Goal: Task Accomplishment & Management: Use online tool/utility

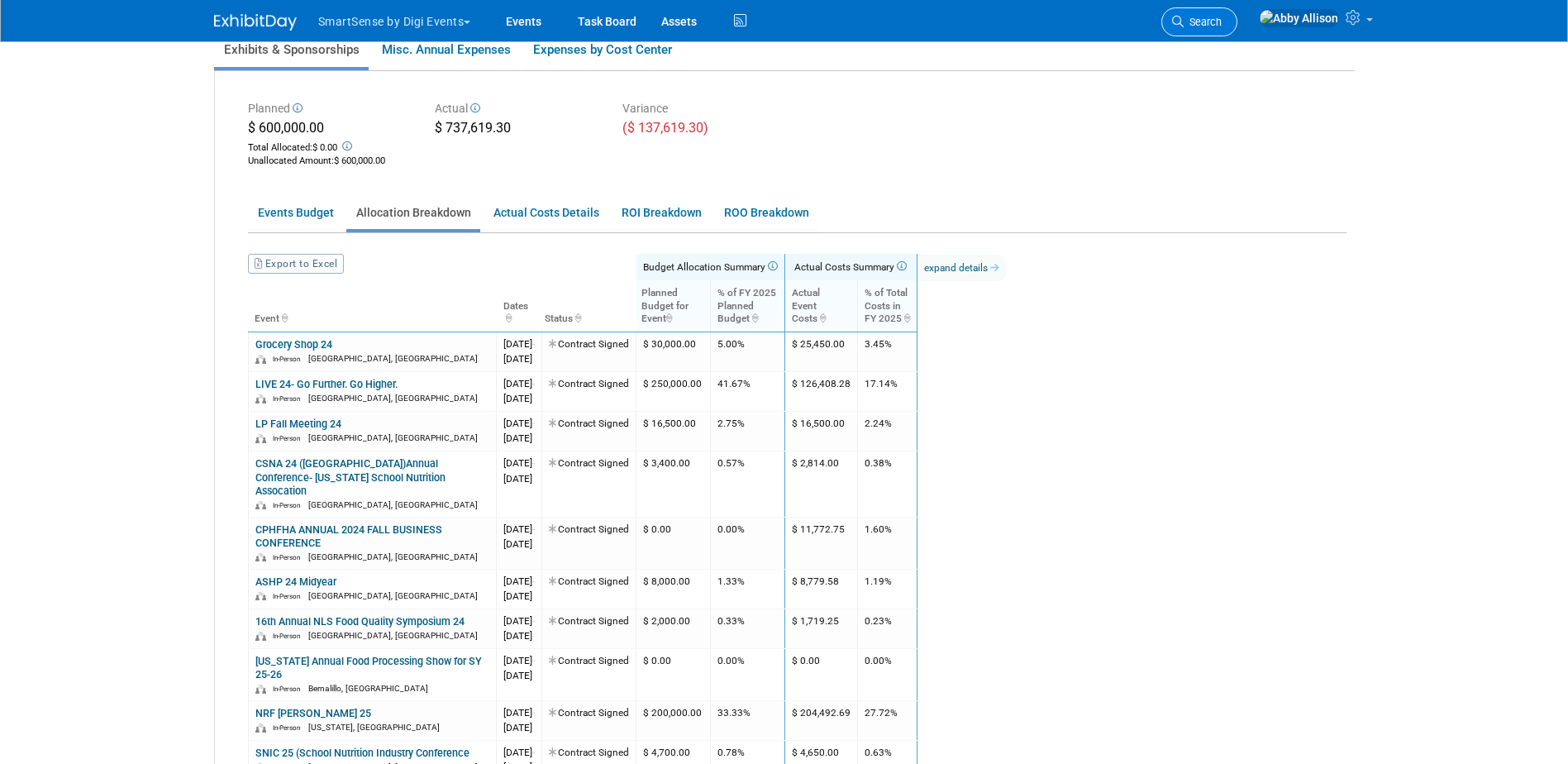
click at [1237, 11] on link "Search" at bounding box center [1199, 22] width 76 height 29
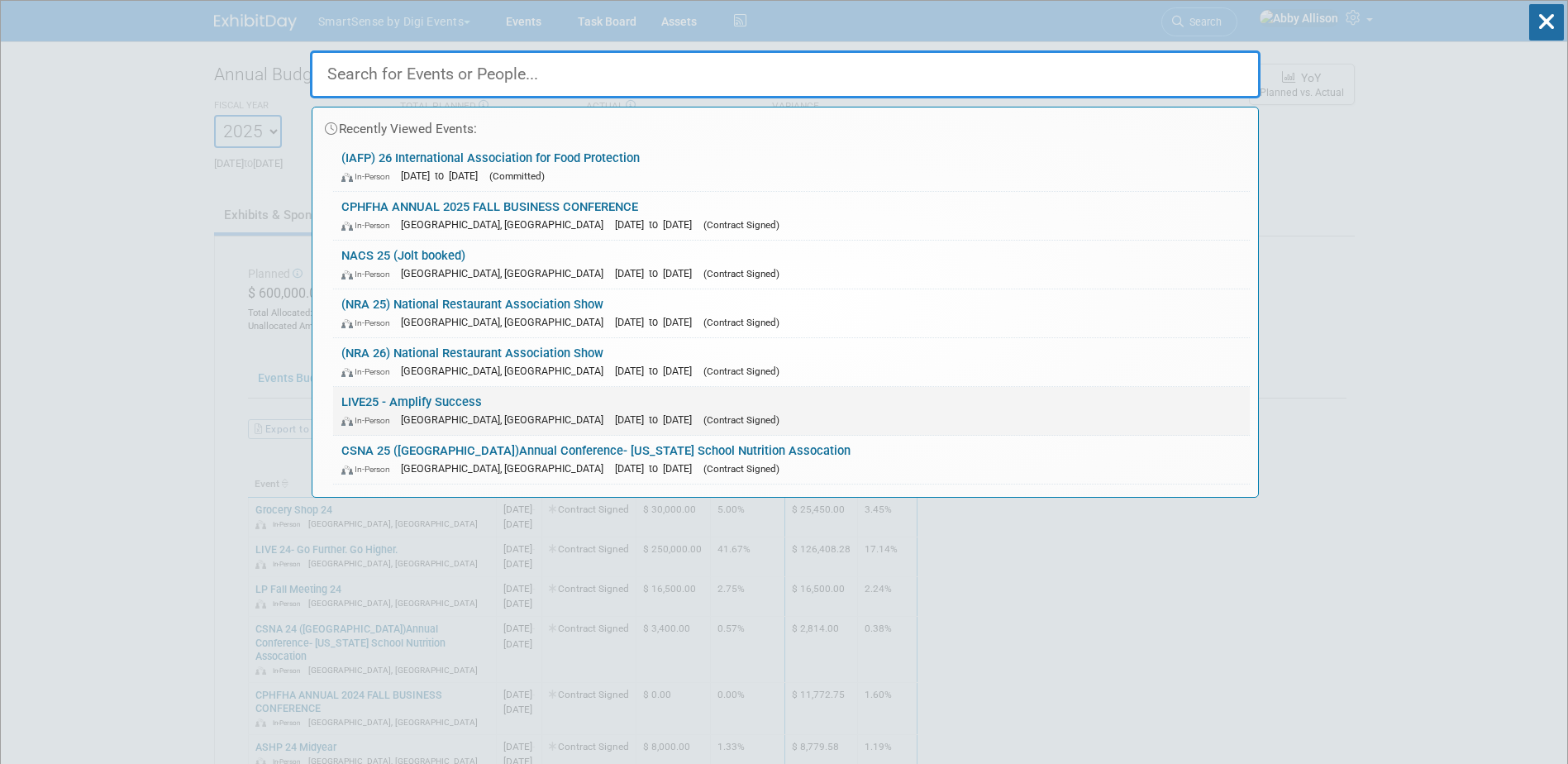
click at [377, 413] on div "In-Person Nashville, TN Oct 21, 2025 to Oct 24, 2025 (Contract Signed)" at bounding box center [792, 419] width 901 height 18
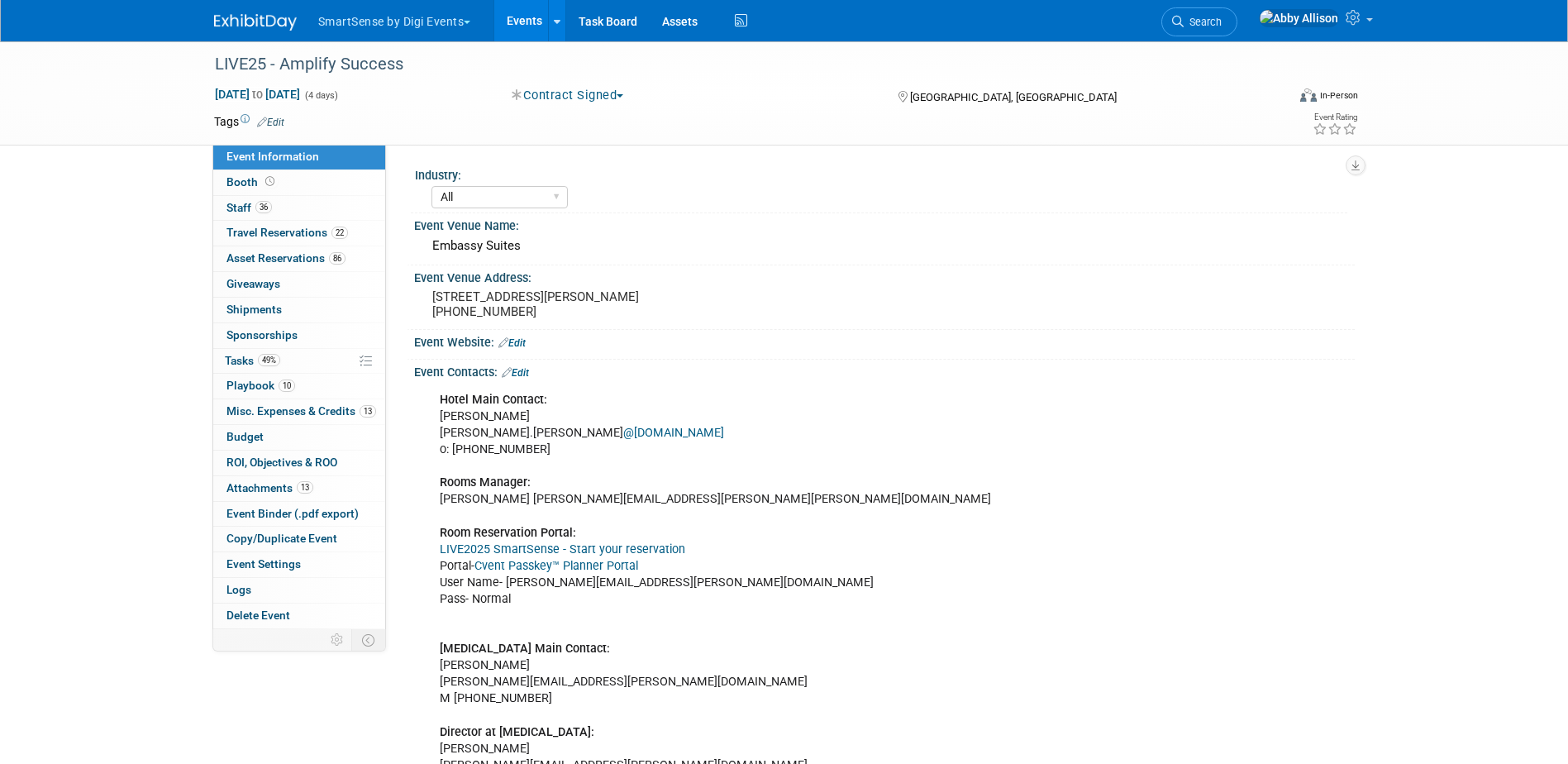
select select "All"
click at [234, 388] on span "Playbook 10" at bounding box center [261, 385] width 69 height 14
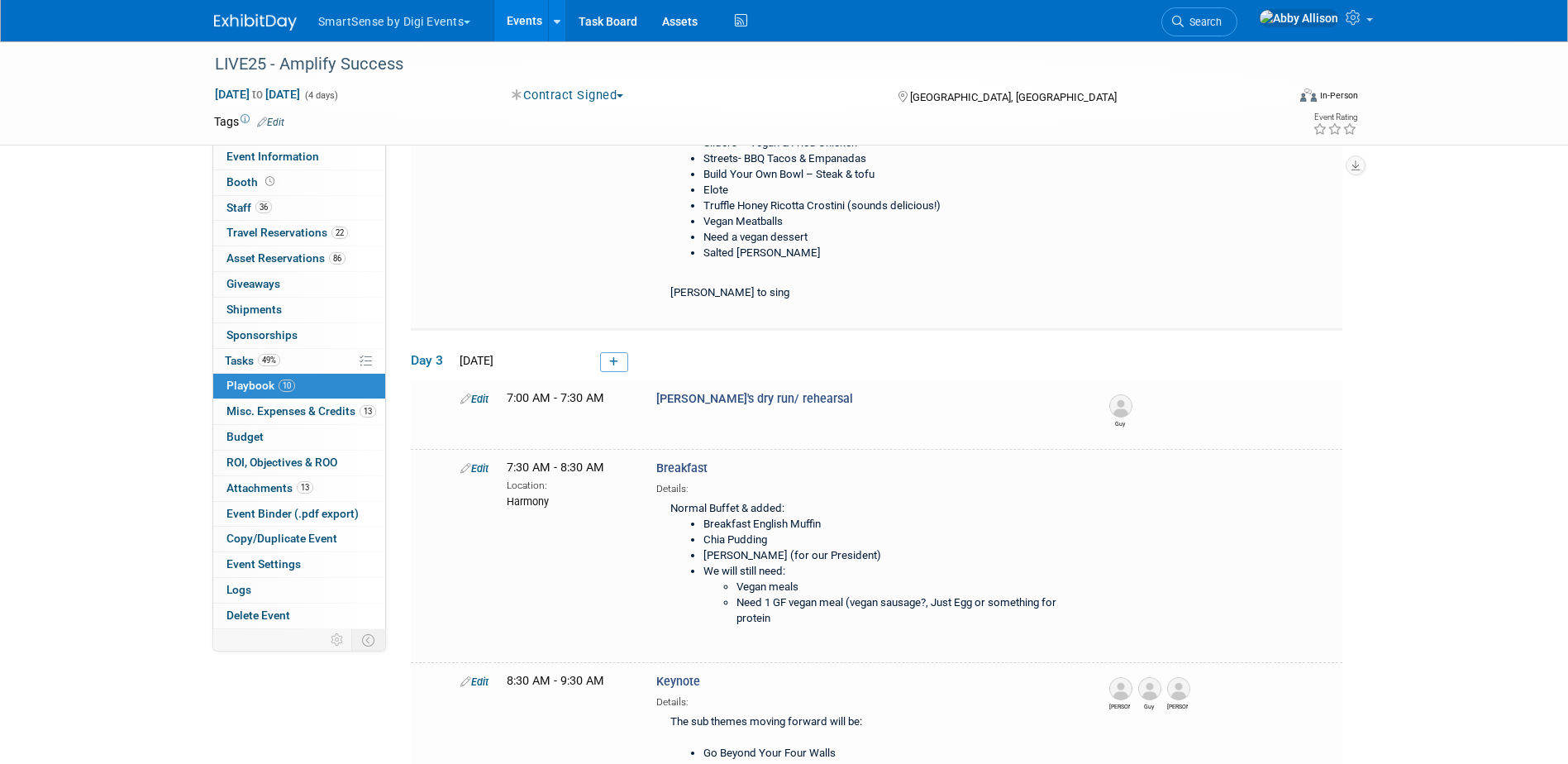
scroll to position [496, 0]
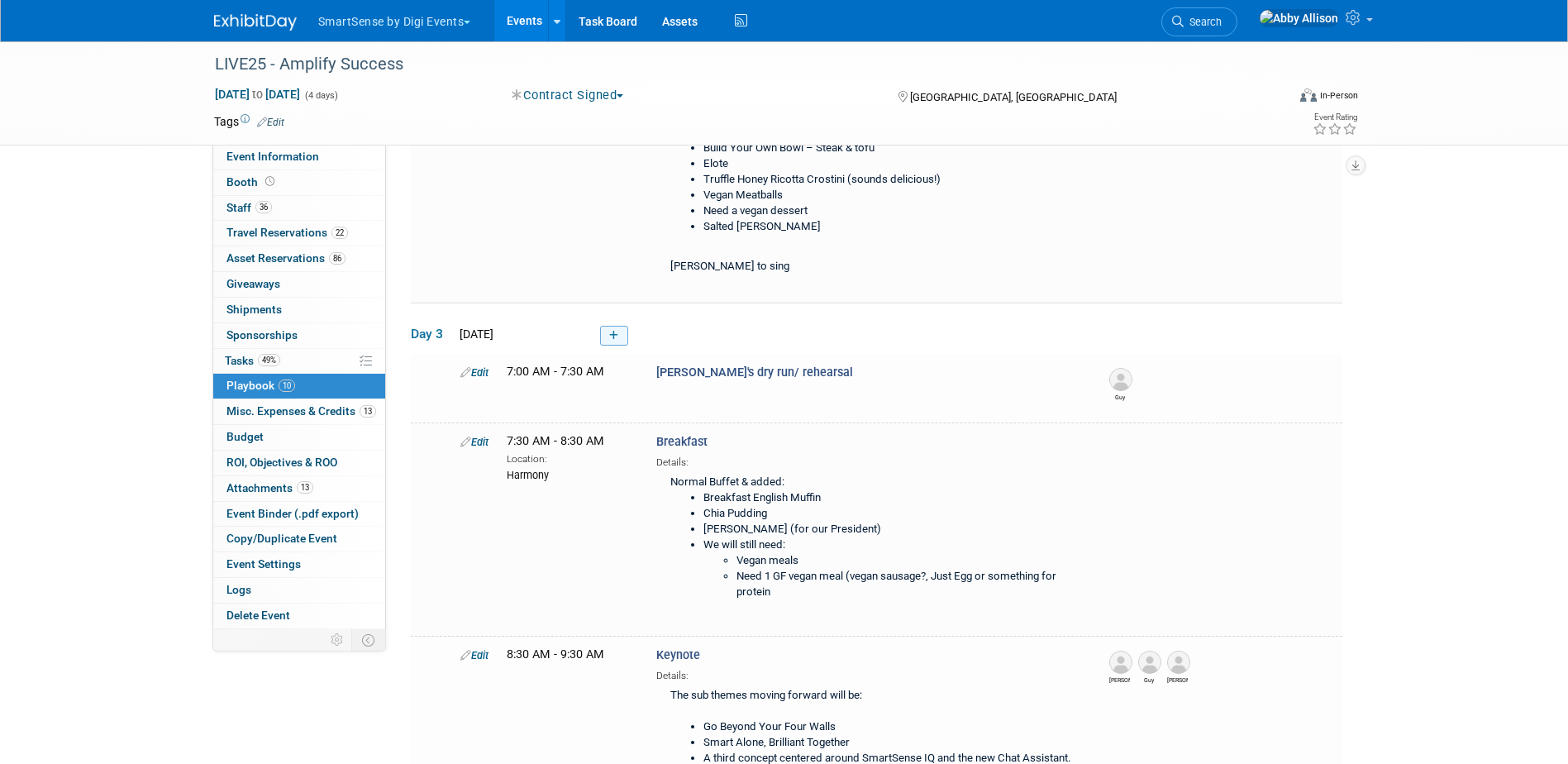
click at [614, 331] on icon at bounding box center [613, 336] width 9 height 10
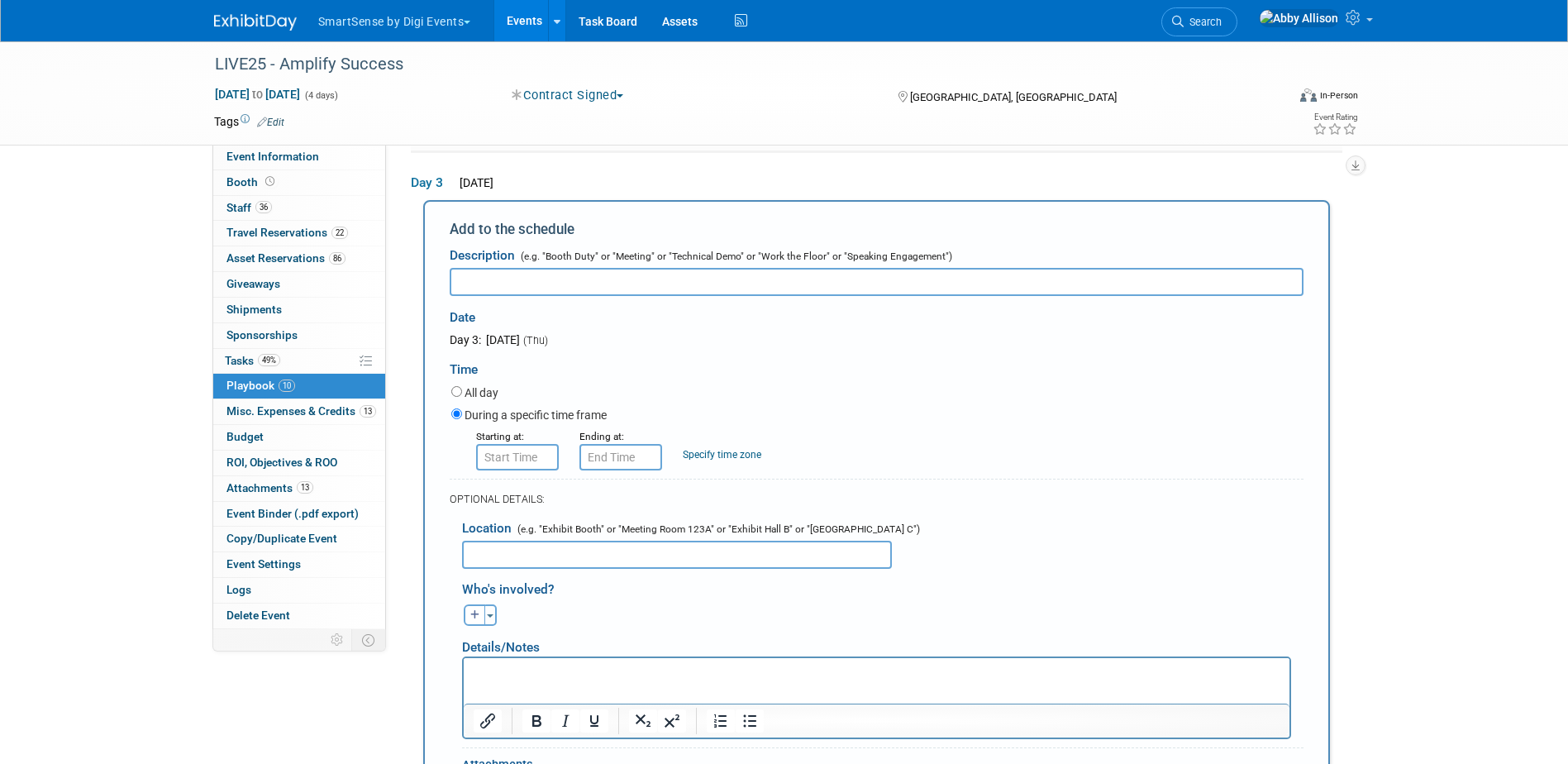
scroll to position [0, 0]
type input "[PERSON_NAME] Rehearsal"
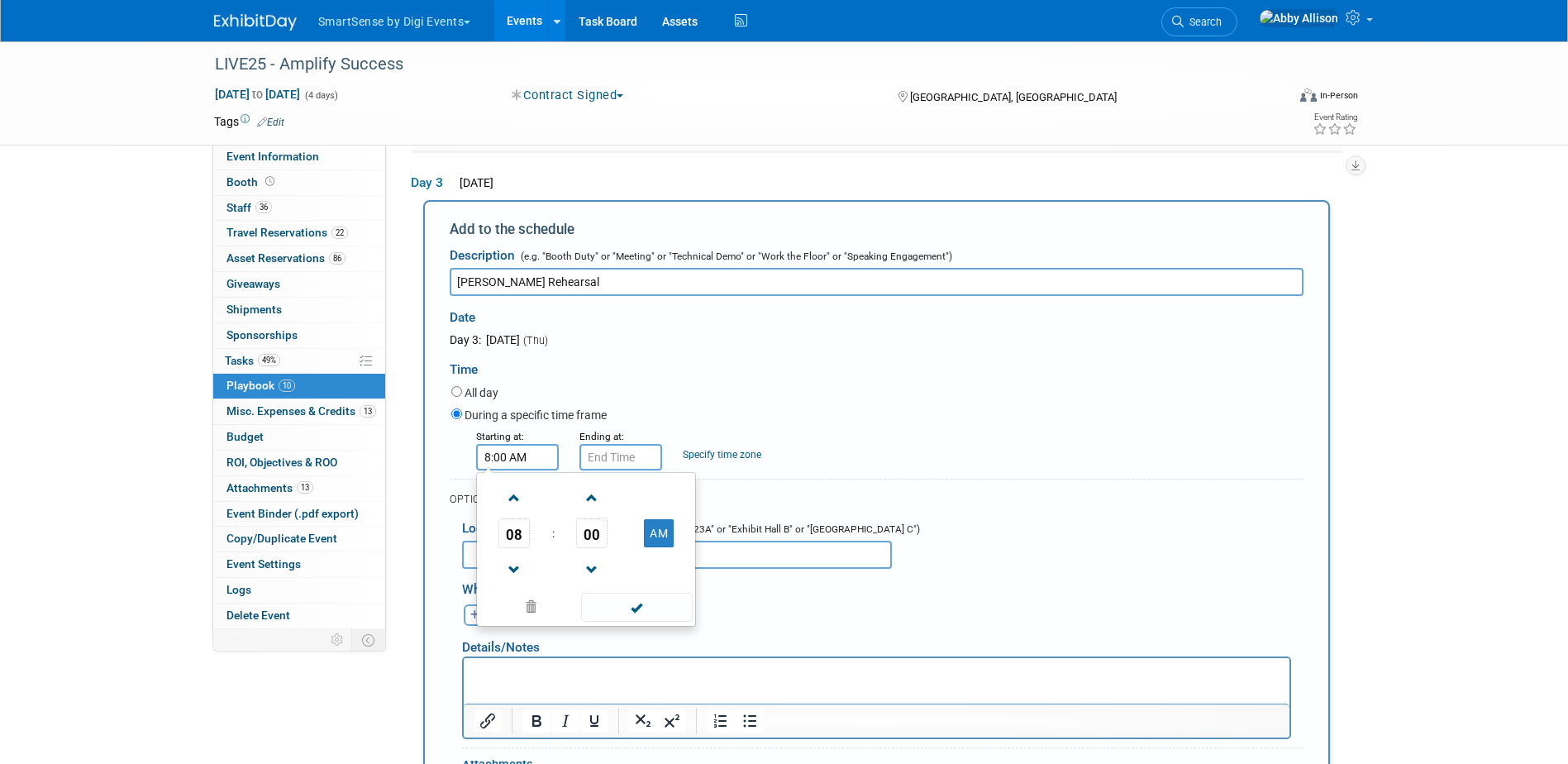
click at [514, 453] on input "8:00 AM" at bounding box center [517, 456] width 83 height 26
click at [515, 530] on span "08" at bounding box center [514, 533] width 31 height 30
click at [652, 544] on td "07" at bounding box center [665, 543] width 53 height 45
type input "7:00 AM"
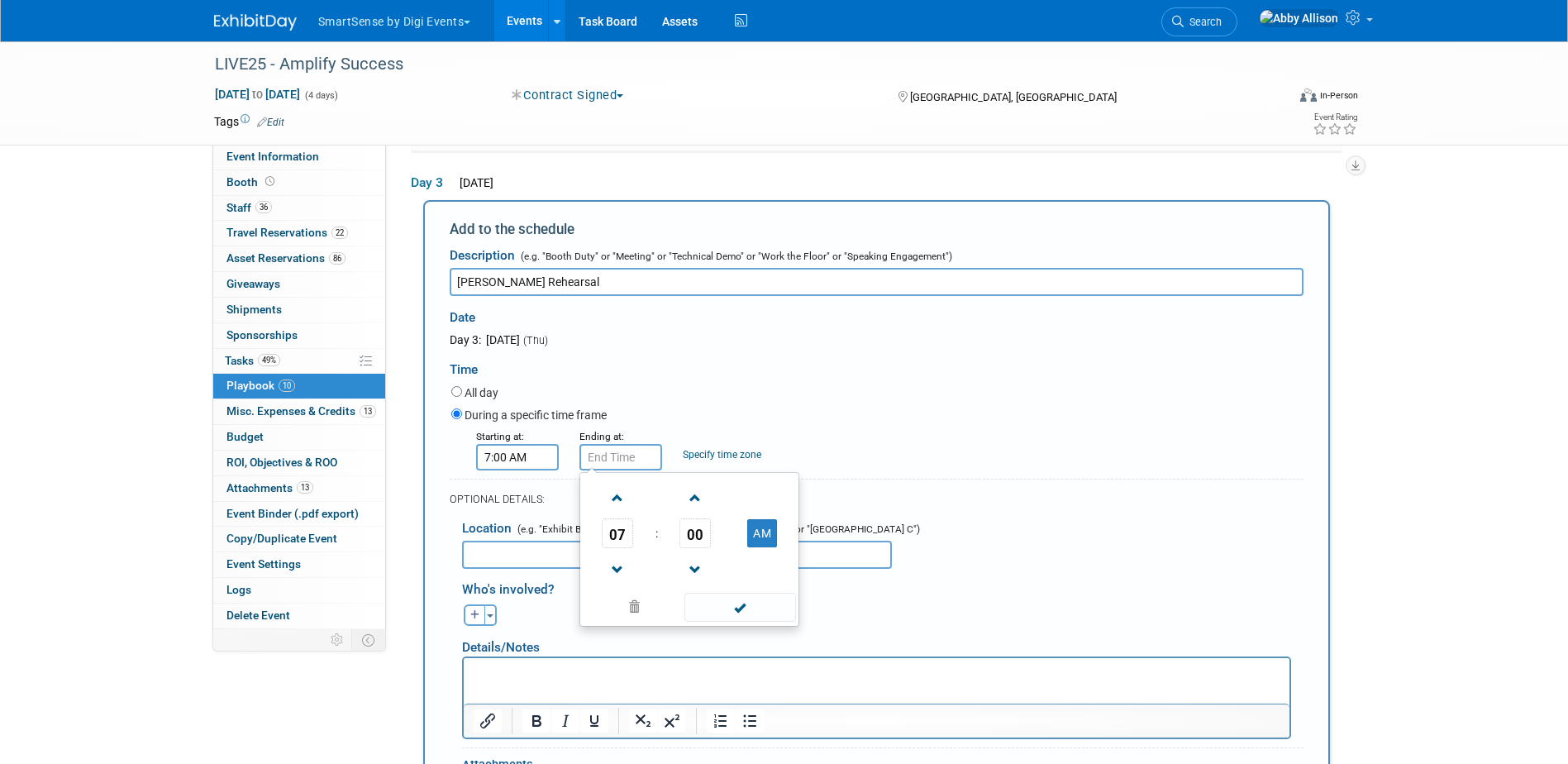
type input "7:00 AM"
click at [604, 466] on input "7:00 AM" at bounding box center [621, 456] width 83 height 26
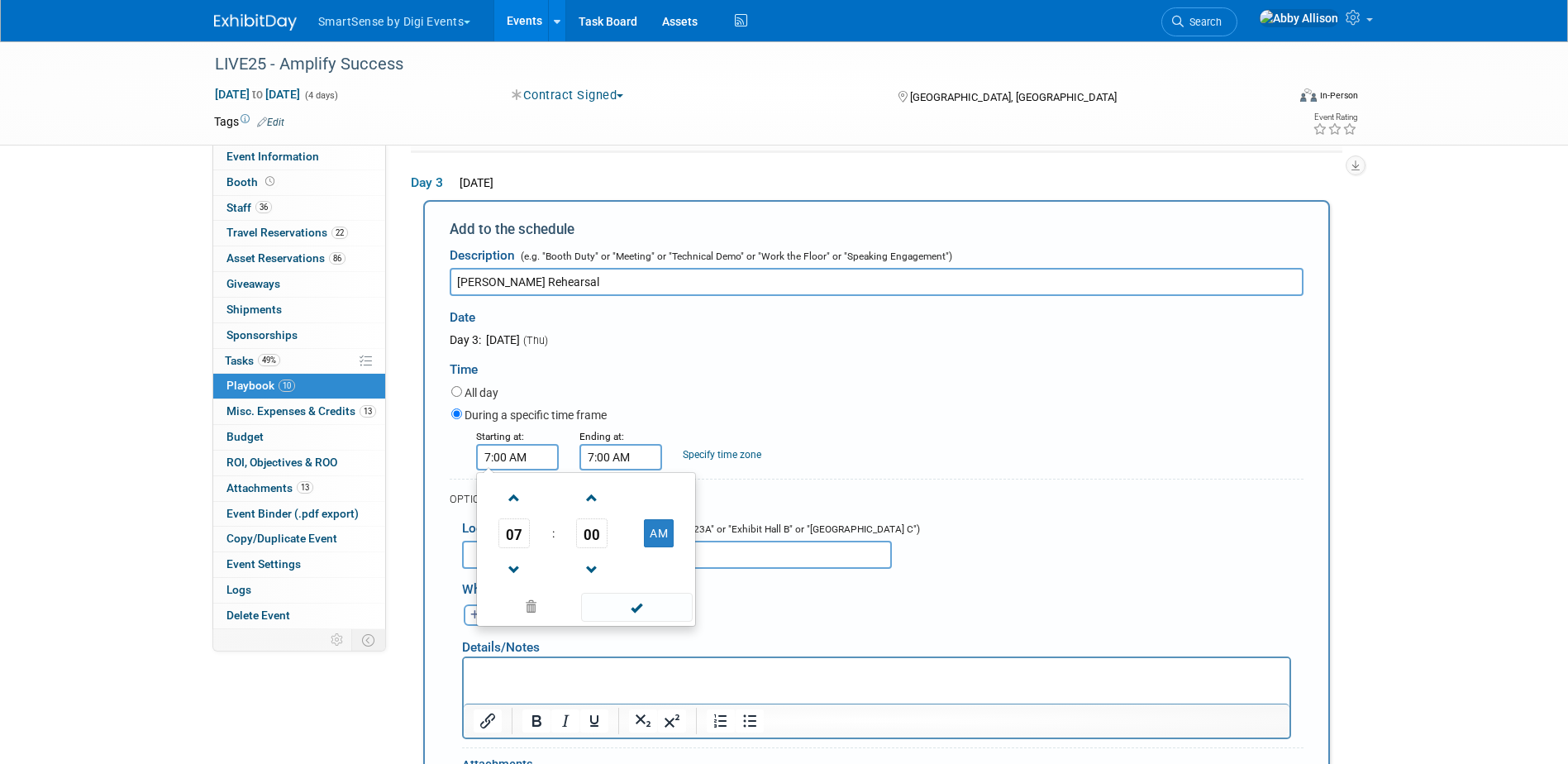
click at [515, 455] on input "7:00 AM" at bounding box center [517, 456] width 83 height 26
click at [584, 524] on span "00" at bounding box center [591, 533] width 31 height 30
click at [614, 552] on td "30" at bounding box center [613, 543] width 53 height 45
type input "7:30 AM"
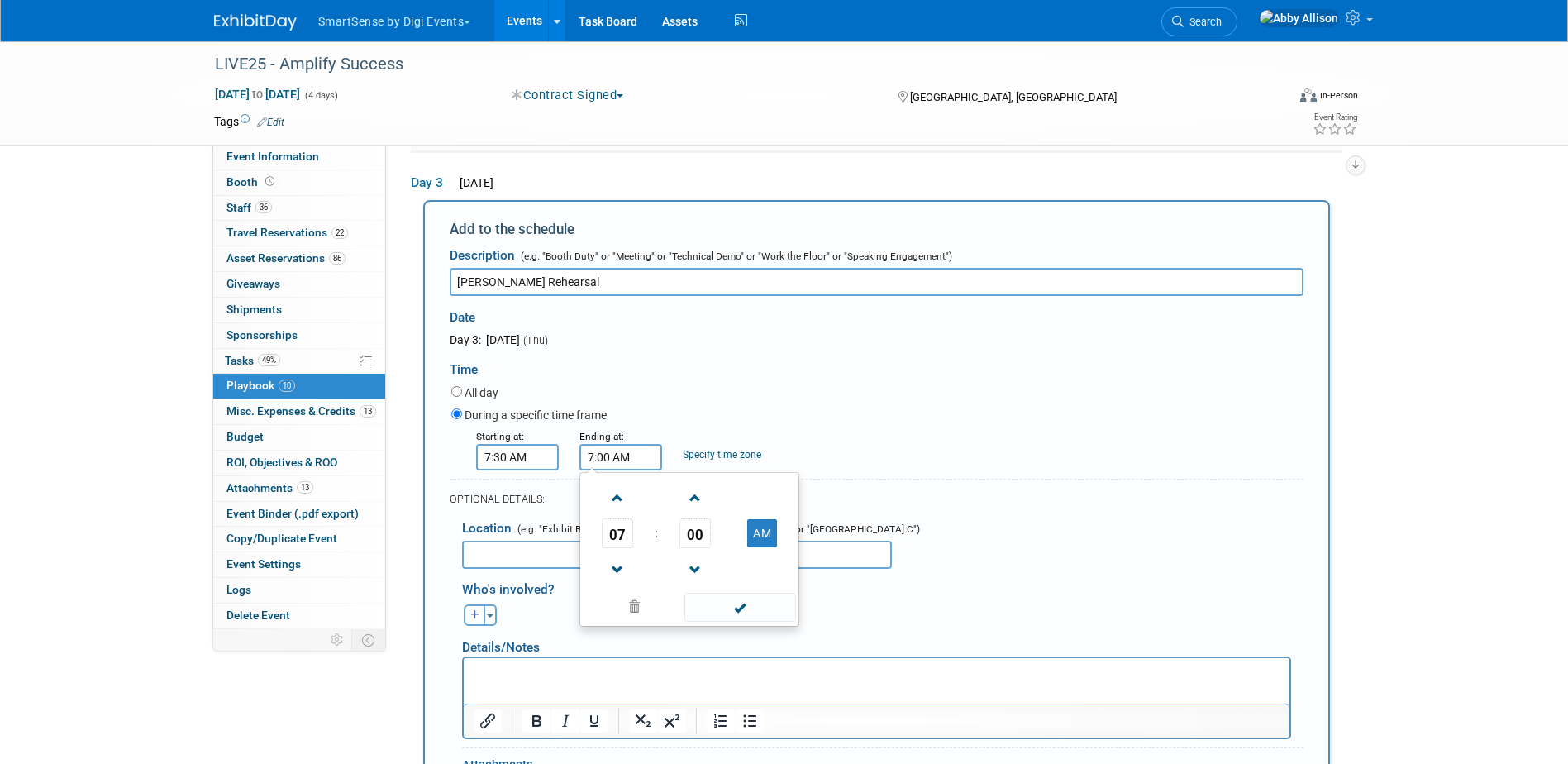
click at [603, 455] on input "7:00 AM" at bounding box center [621, 456] width 83 height 26
click at [609, 502] on span at bounding box center [618, 498] width 29 height 29
type input "8:00 AM"
click at [712, 599] on span at bounding box center [740, 607] width 112 height 29
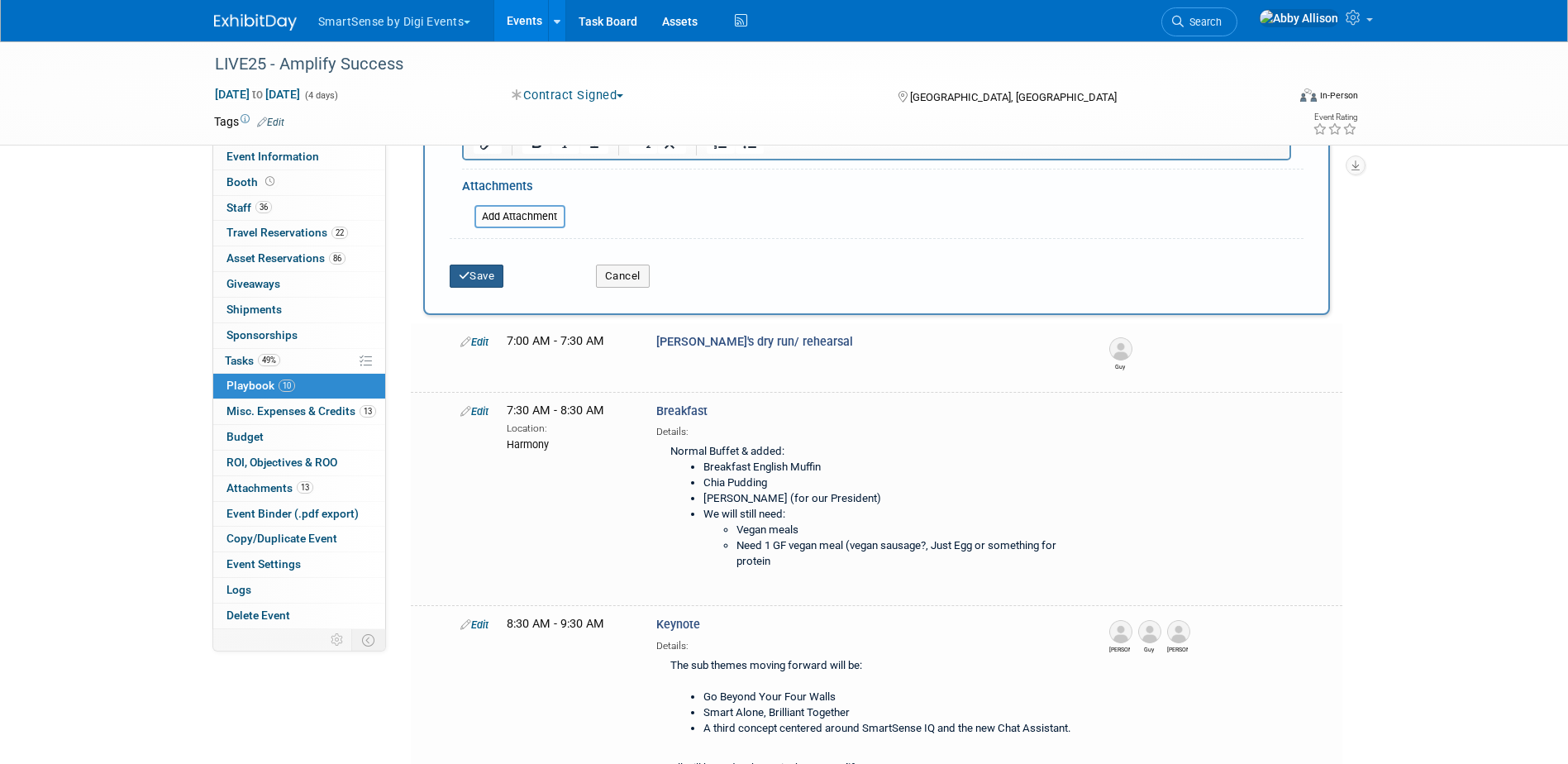
click at [462, 272] on icon "submit" at bounding box center [465, 275] width 12 height 11
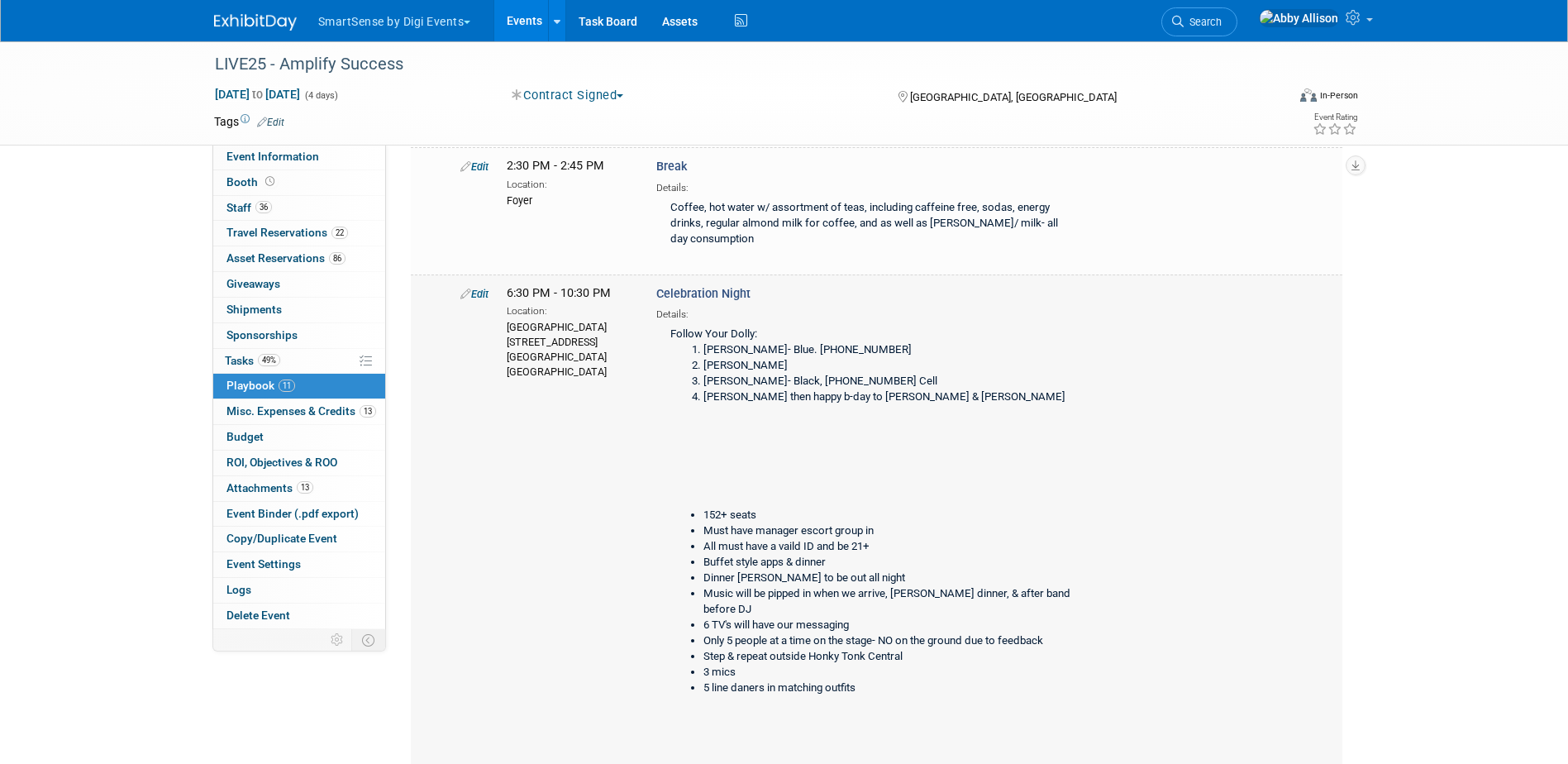
scroll to position [1428, 0]
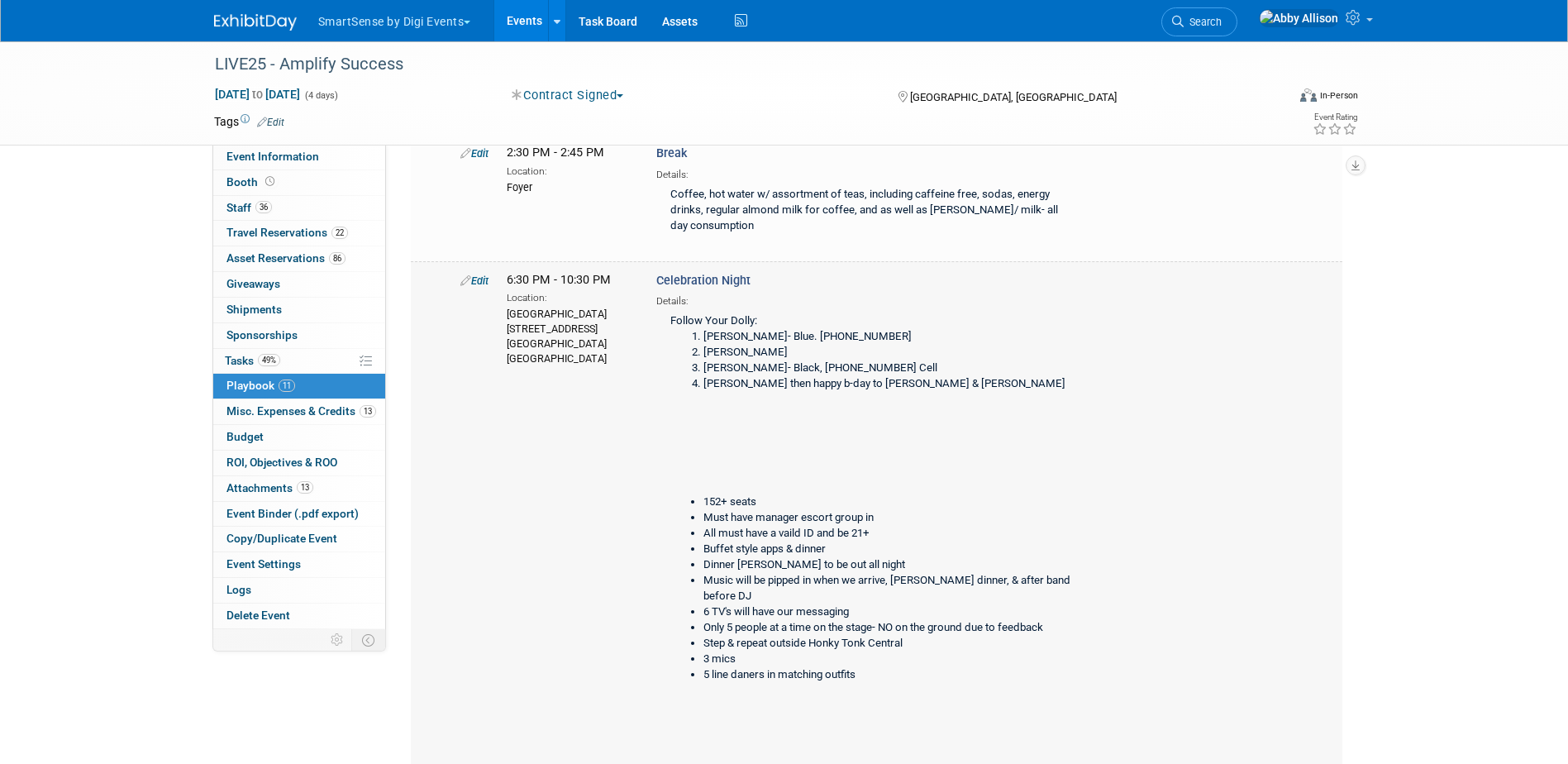
click at [477, 287] on link "Edit" at bounding box center [474, 280] width 28 height 13
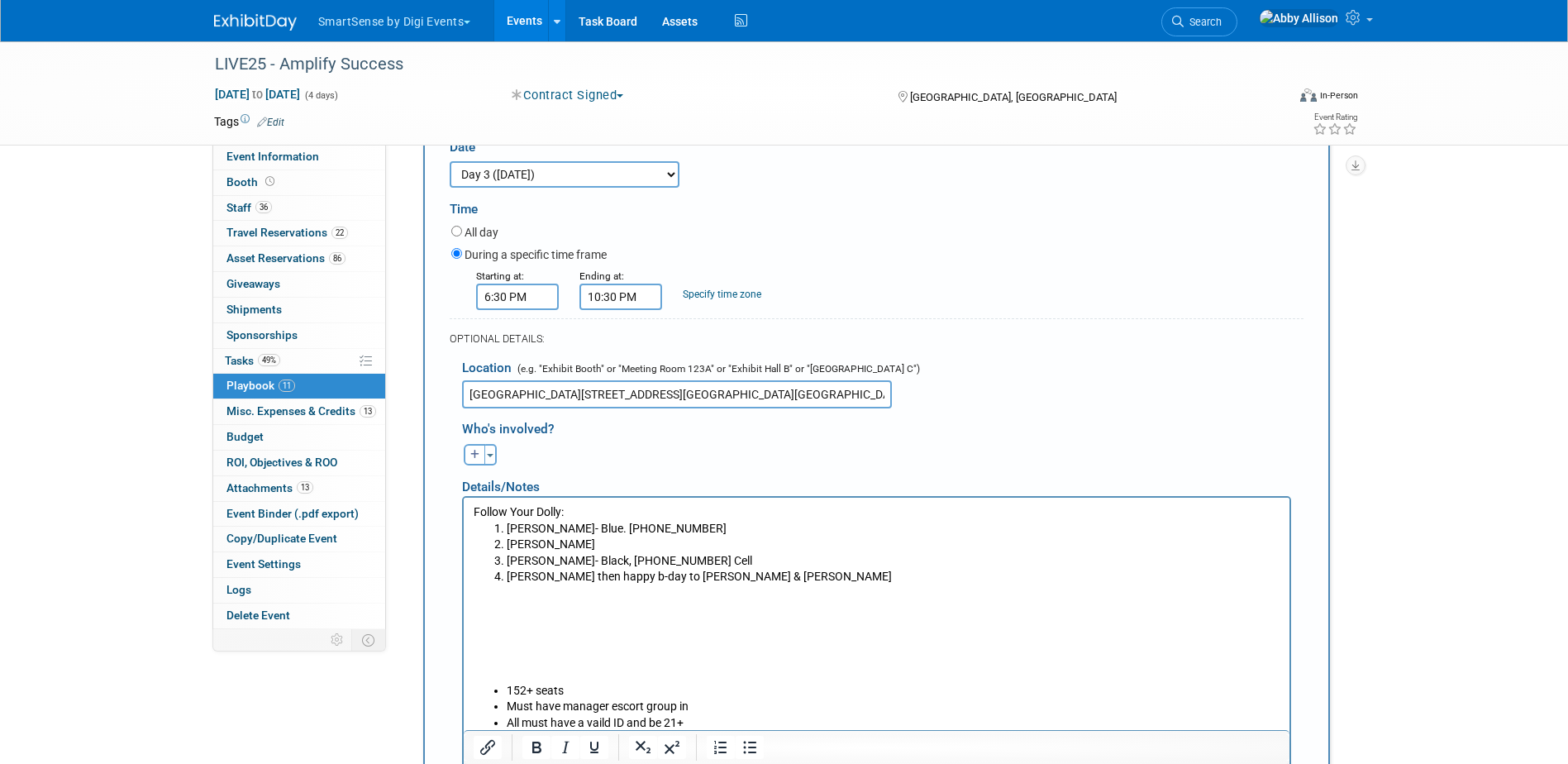
scroll to position [1680, 0]
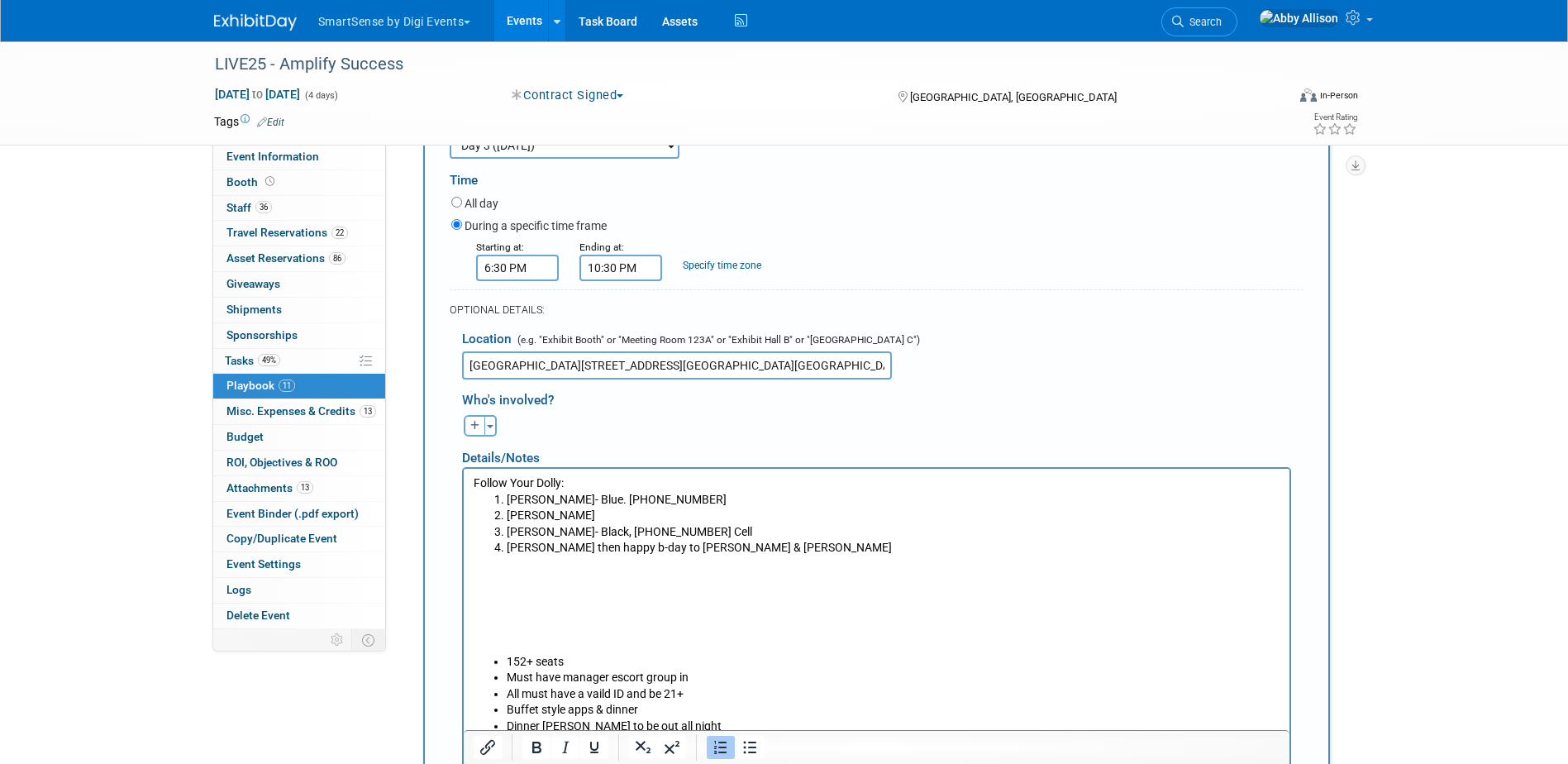
click at [627, 500] on li "[PERSON_NAME]- Blue. [PHONE_NUMBER]" at bounding box center [893, 499] width 774 height 17
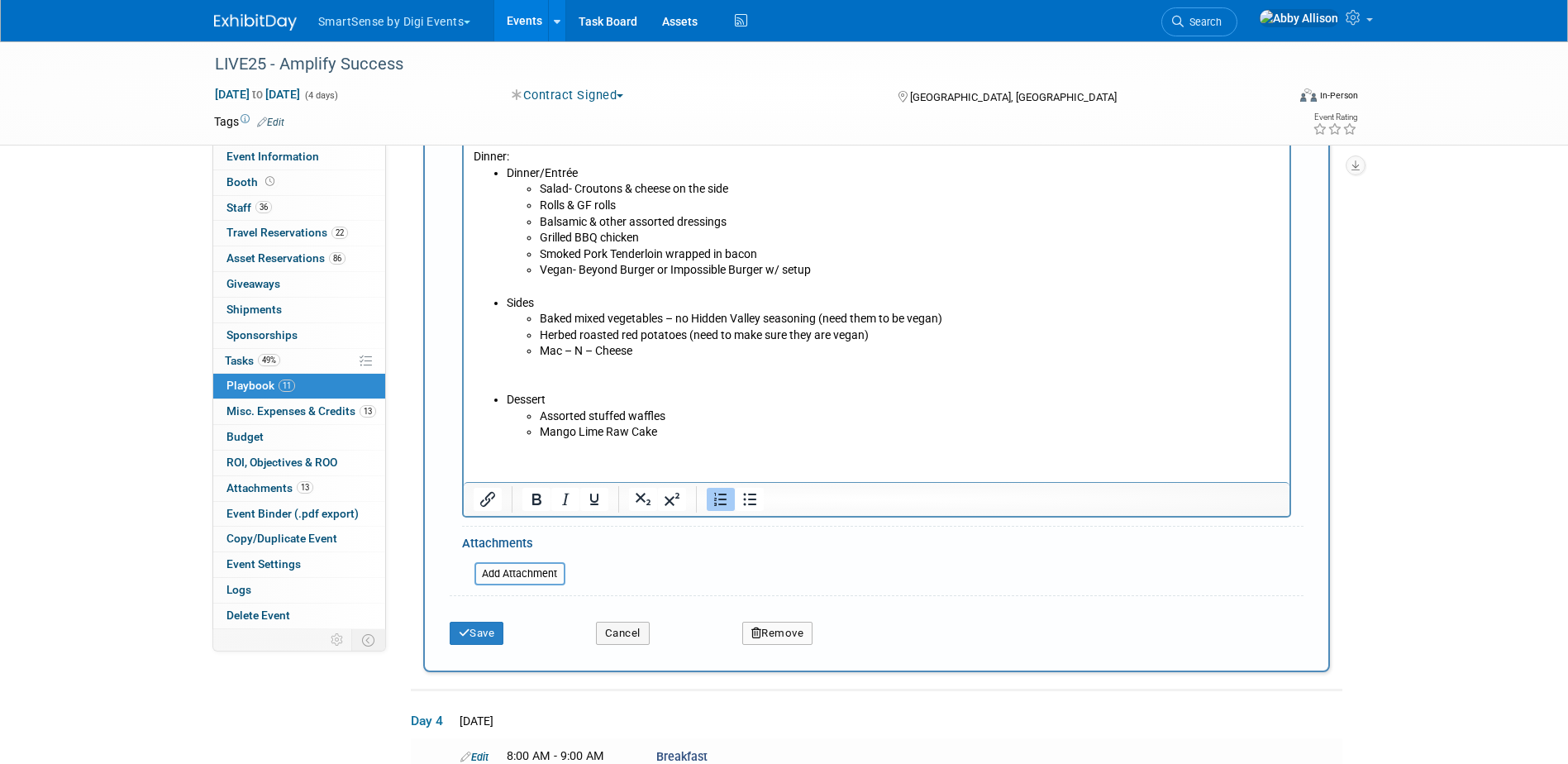
scroll to position [2838, 0]
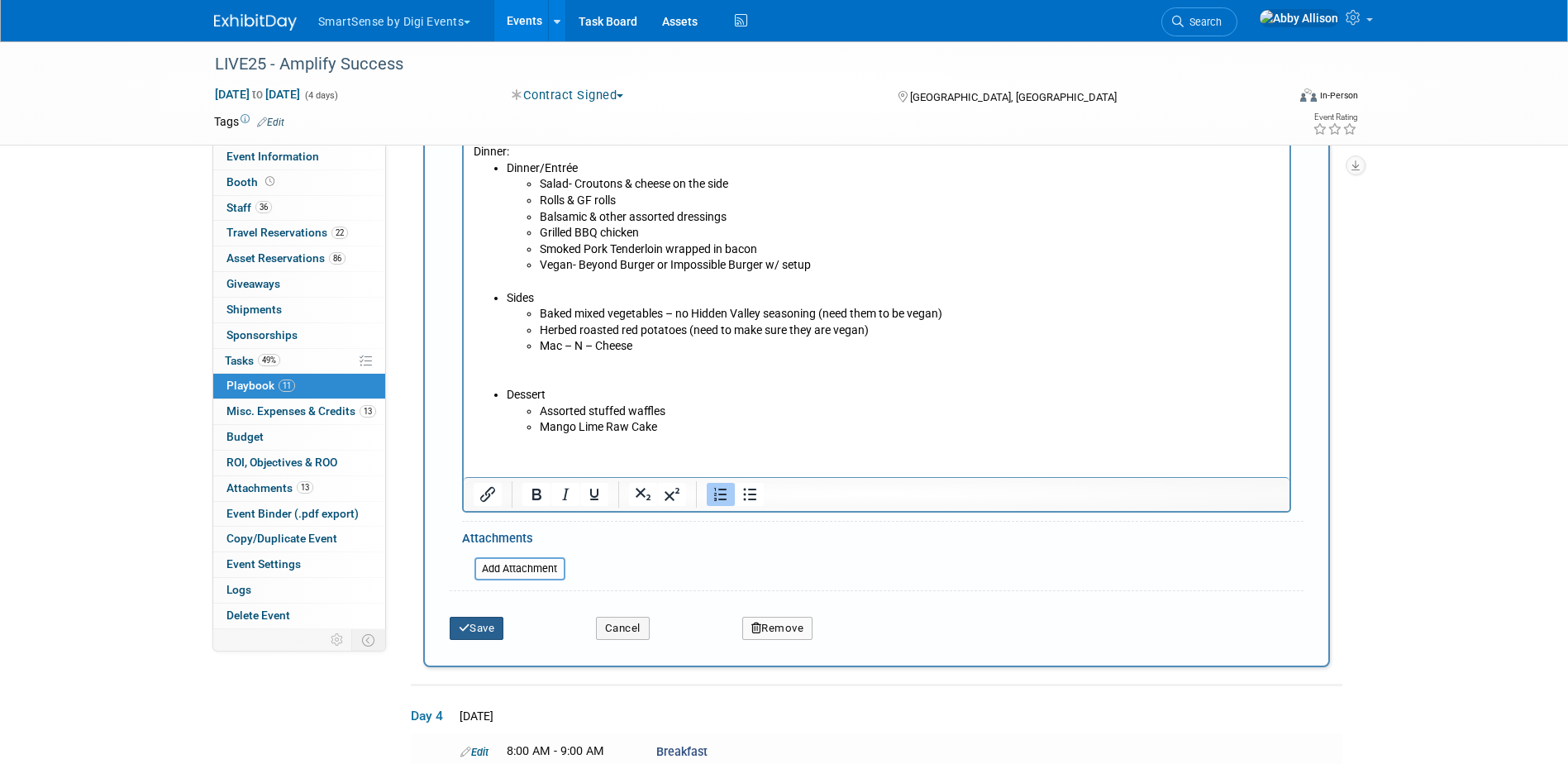
click at [473, 640] on button "Save" at bounding box center [477, 629] width 54 height 23
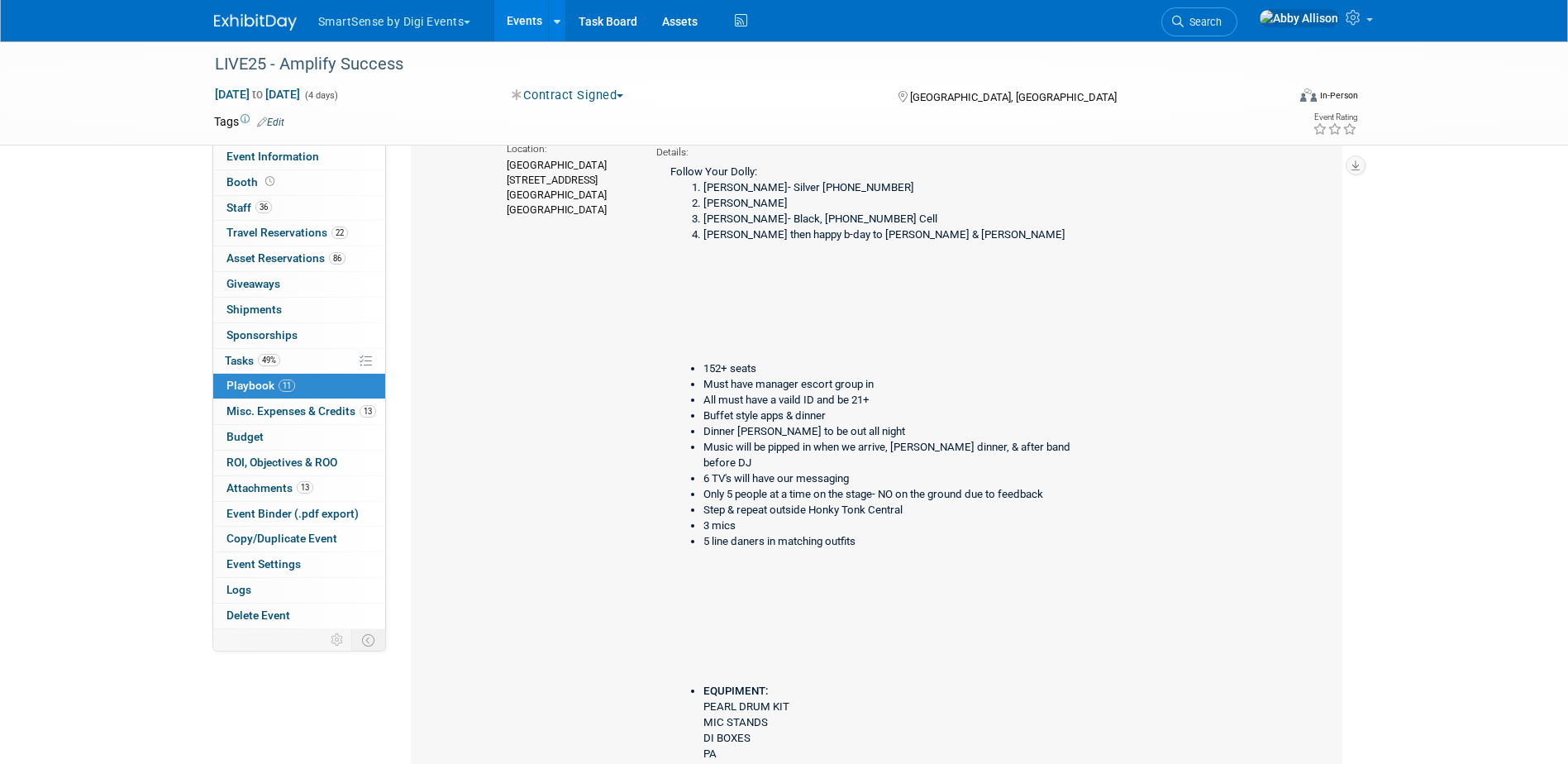
scroll to position [1579, 0]
